Goal: Information Seeking & Learning: Learn about a topic

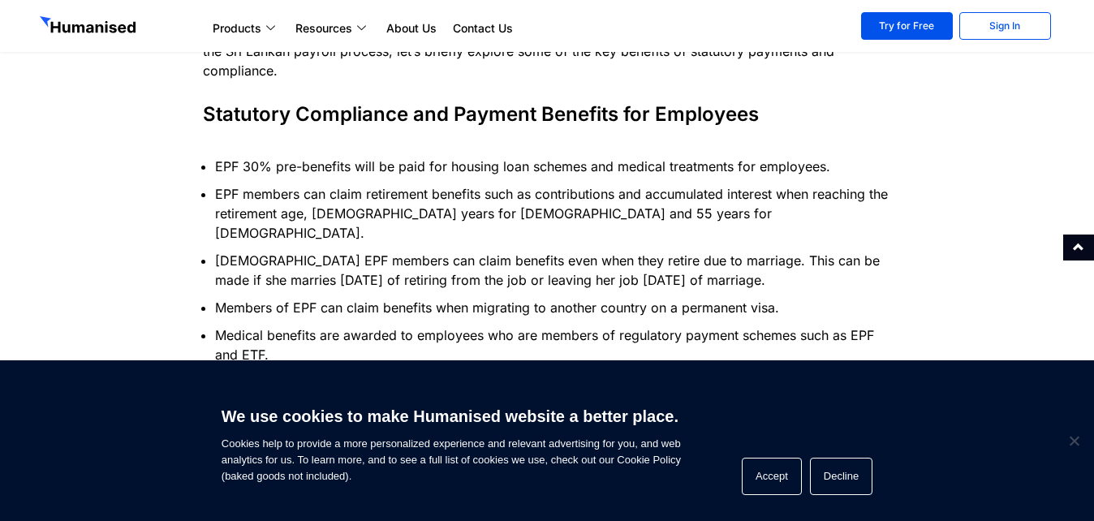
scroll to position [1494, 0]
click at [836, 469] on button "Decline" at bounding box center [841, 476] width 63 height 37
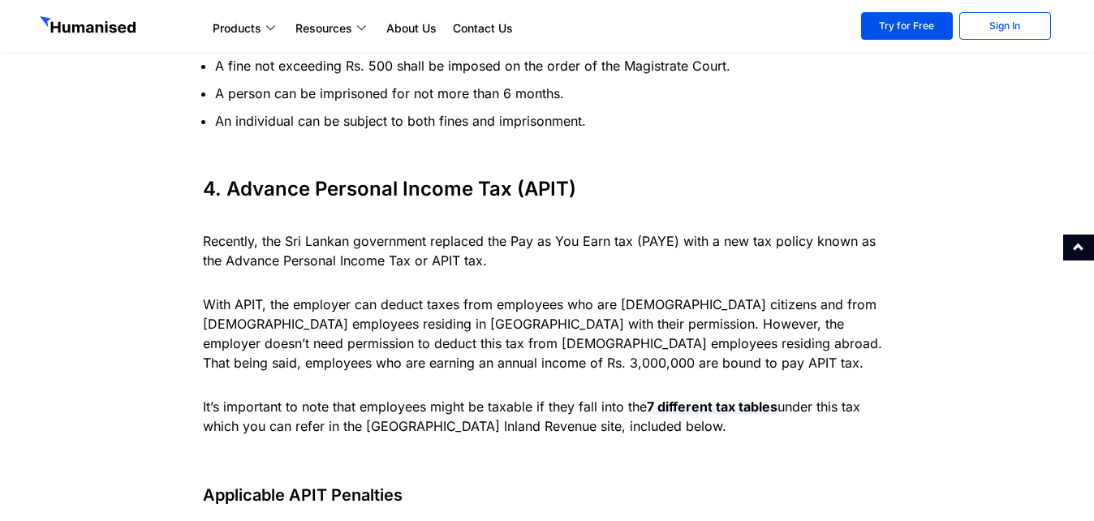
scroll to position [4829, 0]
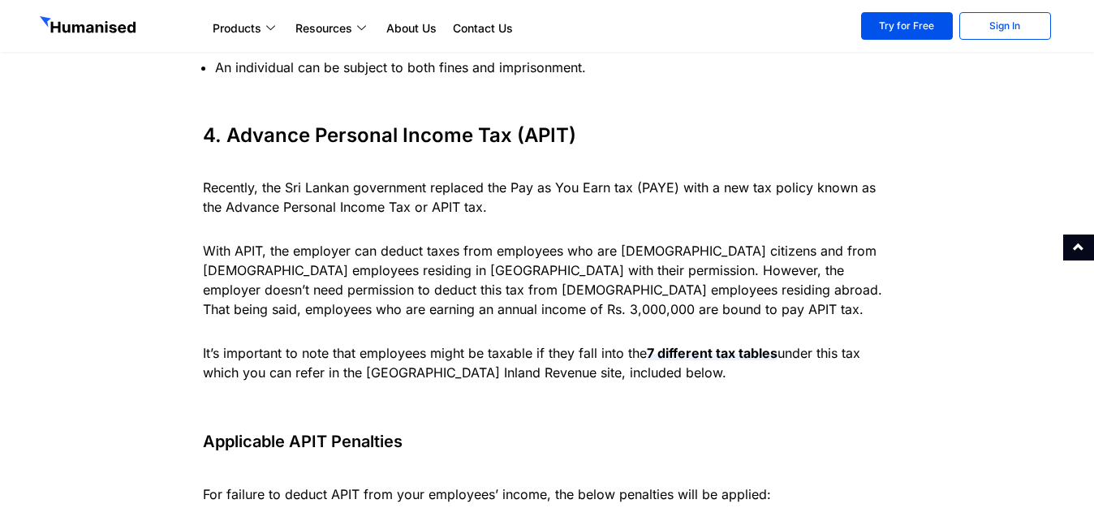
click at [560, 343] on p "It’s important to note that employees might be taxable if they fall into the 7 …" at bounding box center [547, 362] width 689 height 39
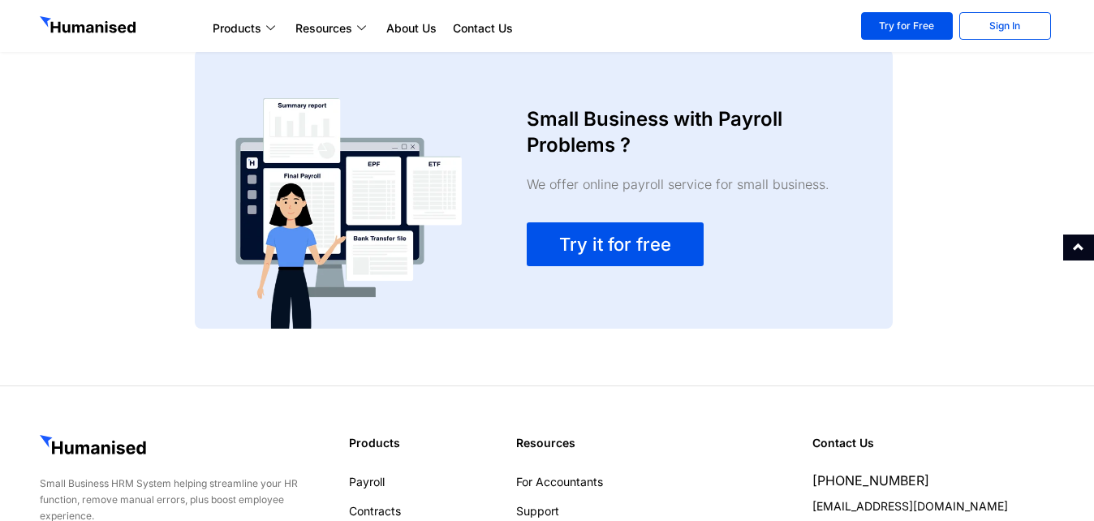
scroll to position [6878, 0]
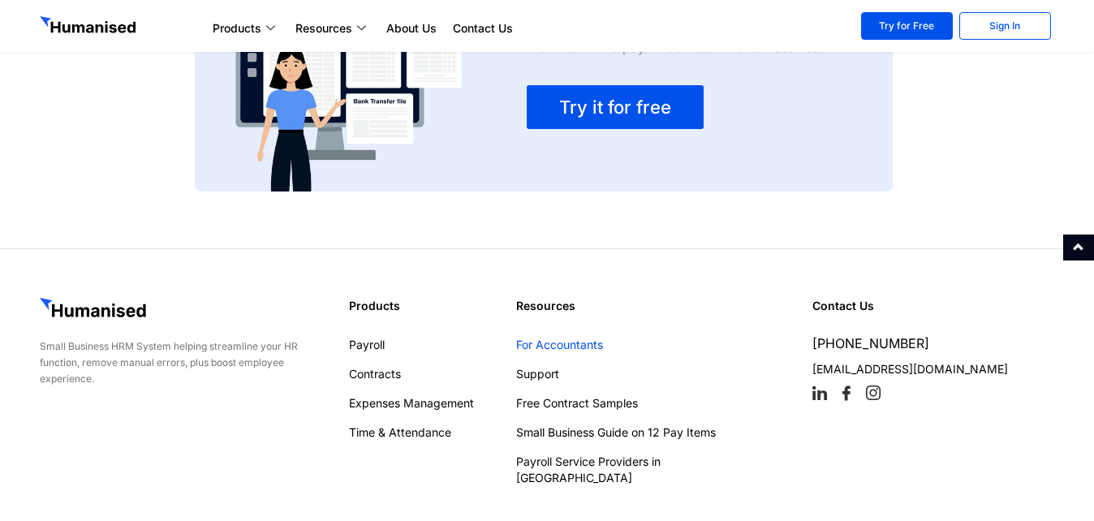
click at [565, 337] on link "For Accountants" at bounding box center [642, 345] width 252 height 16
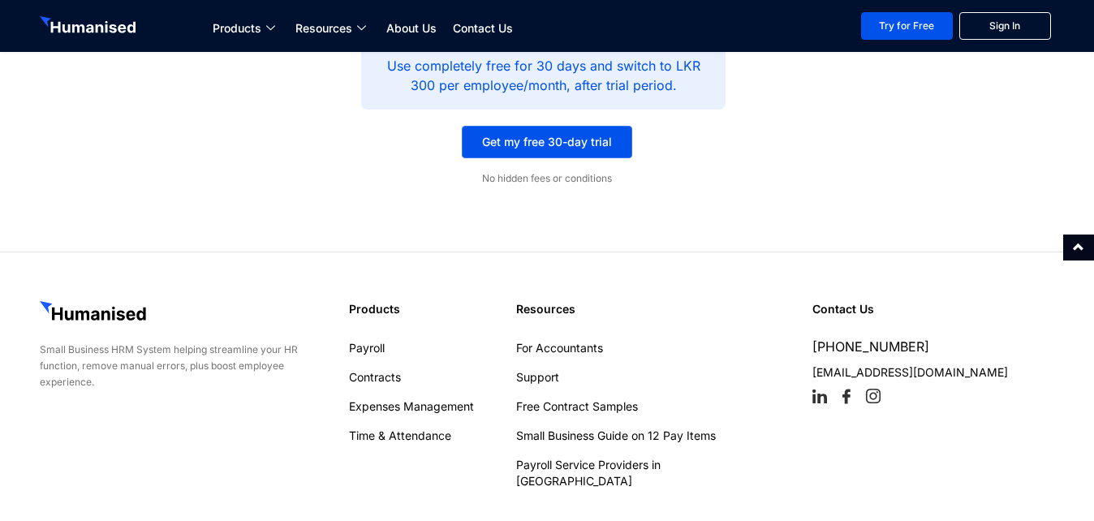
scroll to position [3393, 0]
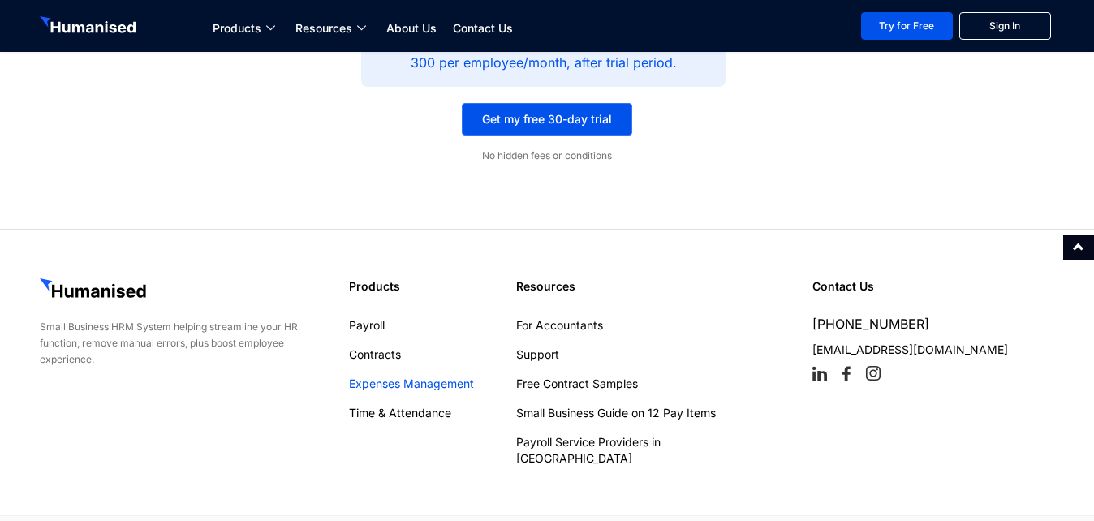
click at [393, 376] on link "Expenses Management" at bounding box center [424, 384] width 151 height 16
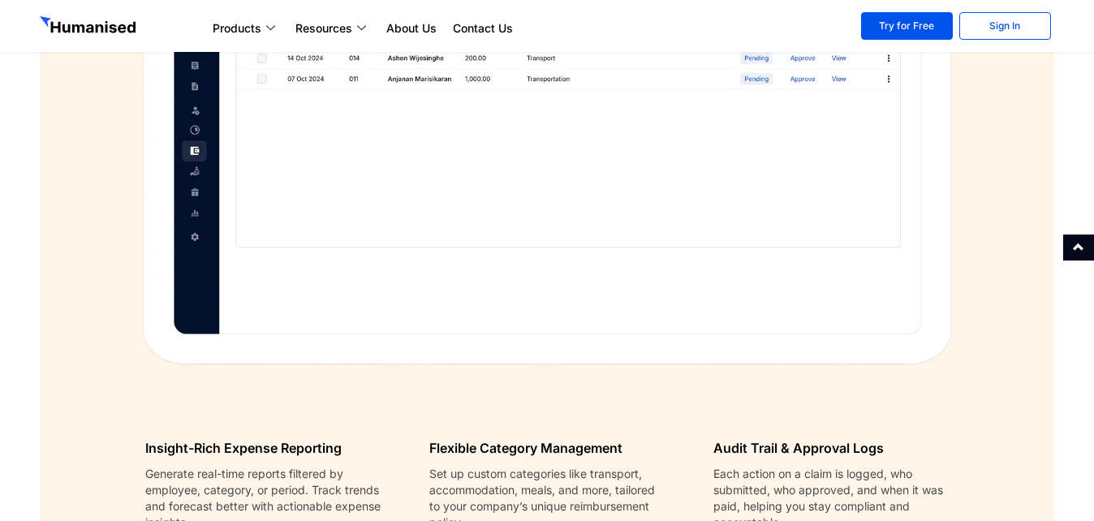
scroll to position [1461, 0]
